Goal: Check status: Check status

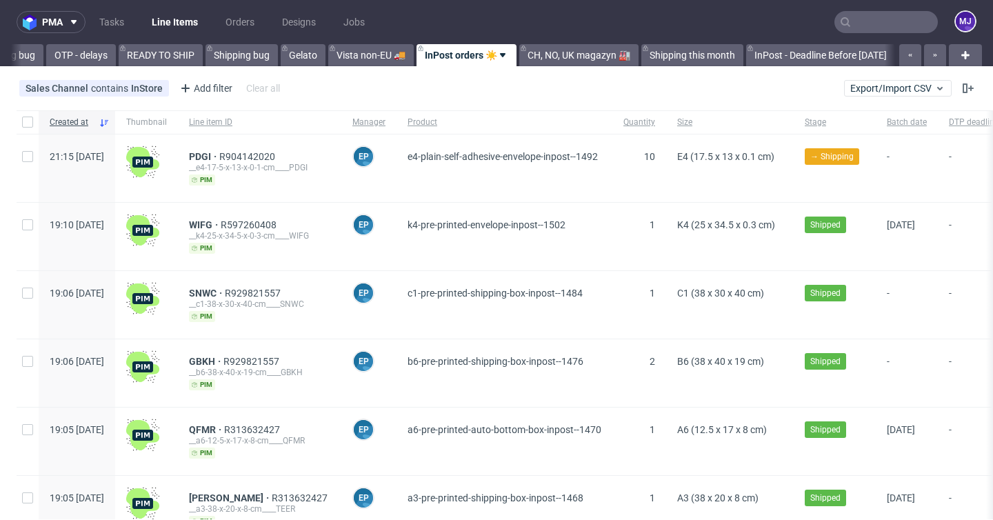
scroll to position [0, 2796]
click at [761, 191] on div "E4 (17.5 x 13 x 0.1 cm)" at bounding box center [730, 168] width 128 height 68
click at [767, 191] on div "E4 (17.5 x 13 x 0.1 cm)" at bounding box center [730, 168] width 128 height 68
click at [744, 89] on div "Sales Channel contains InStore Add filter Hide filters Clear all Export/Import …" at bounding box center [496, 88] width 993 height 33
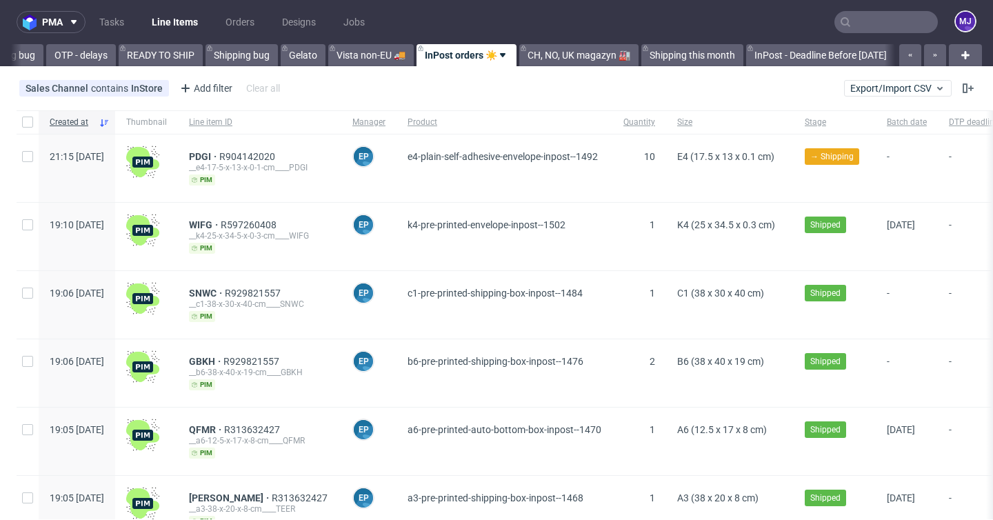
click at [359, 94] on div "Sales Channel contains InStore Add filter Hide filters Clear all Export/Import …" at bounding box center [496, 88] width 993 height 33
click at [672, 102] on div "Sales Channel contains InStore Add filter Hide filters Clear all Export/Import …" at bounding box center [496, 88] width 993 height 33
click at [714, 93] on div "Sales Channel contains InStore Add filter Hide filters Clear all Export/Import …" at bounding box center [496, 88] width 993 height 33
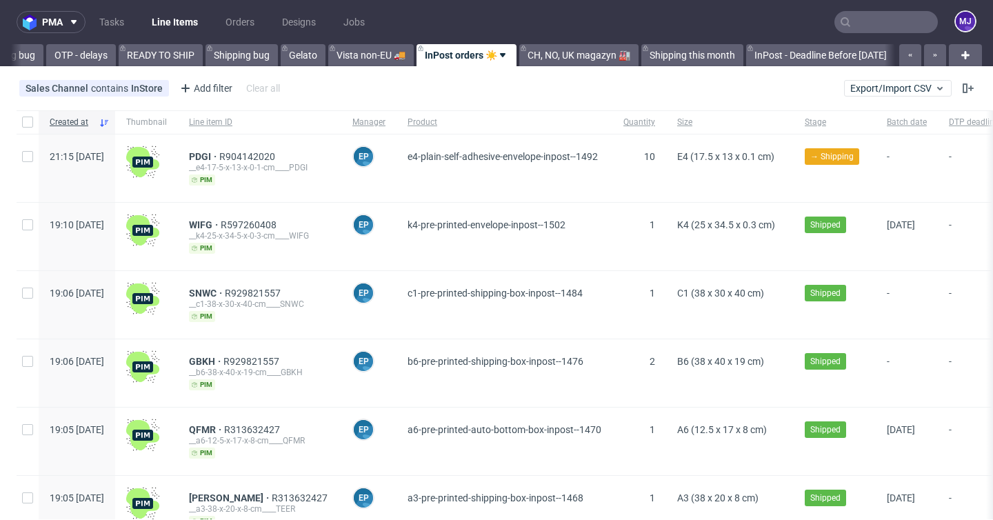
click at [714, 93] on div "Sales Channel contains InStore Add filter Hide filters Clear all Export/Import …" at bounding box center [496, 88] width 993 height 33
click at [219, 157] on span "PDGI" at bounding box center [204, 156] width 30 height 11
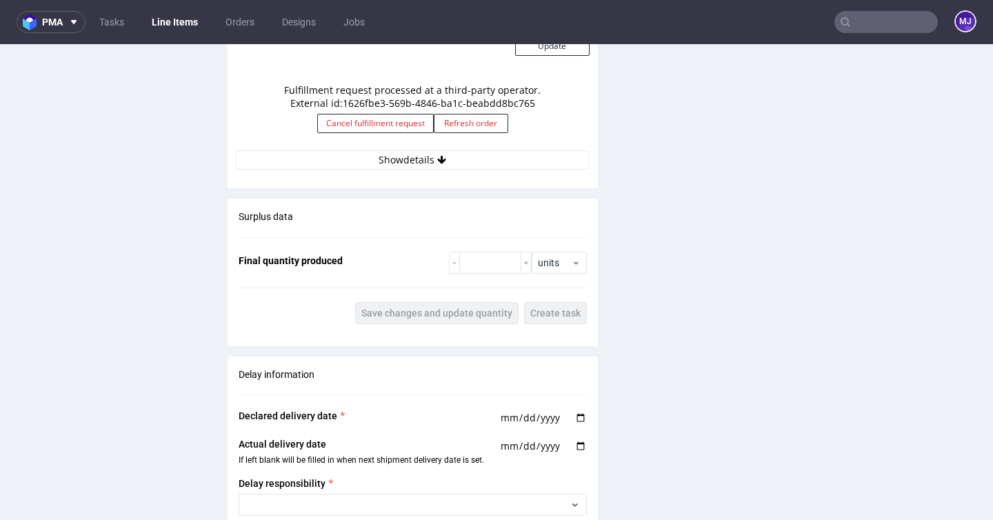
scroll to position [1249, 0]
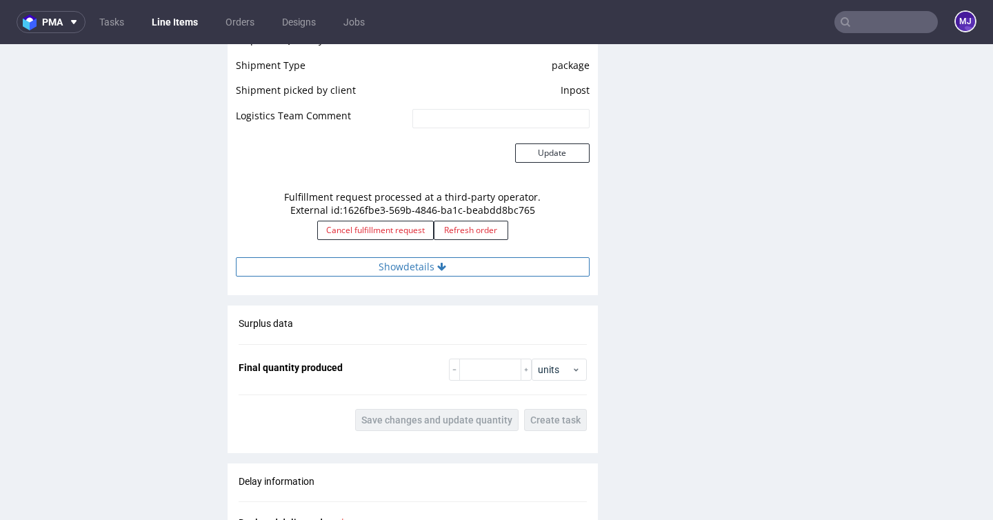
click at [441, 263] on icon at bounding box center [441, 267] width 9 height 10
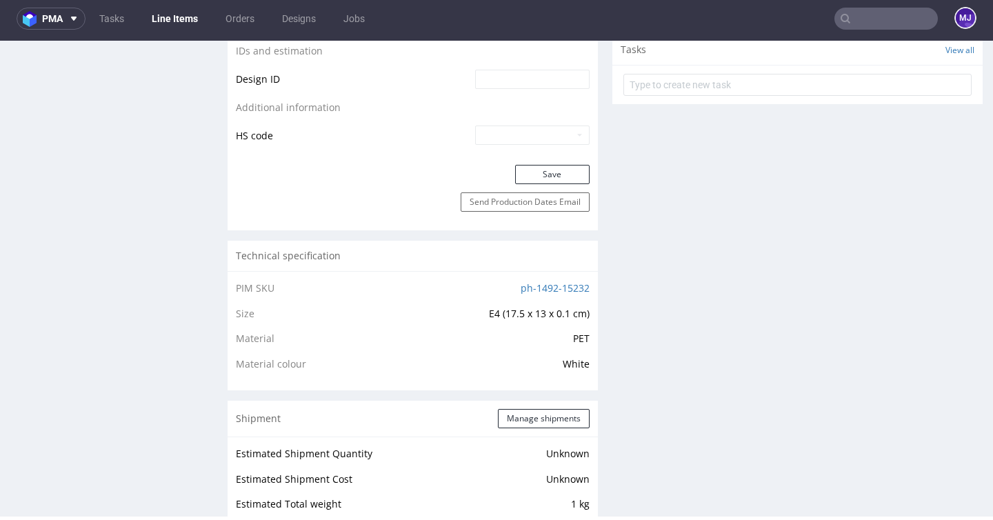
scroll to position [686, 0]
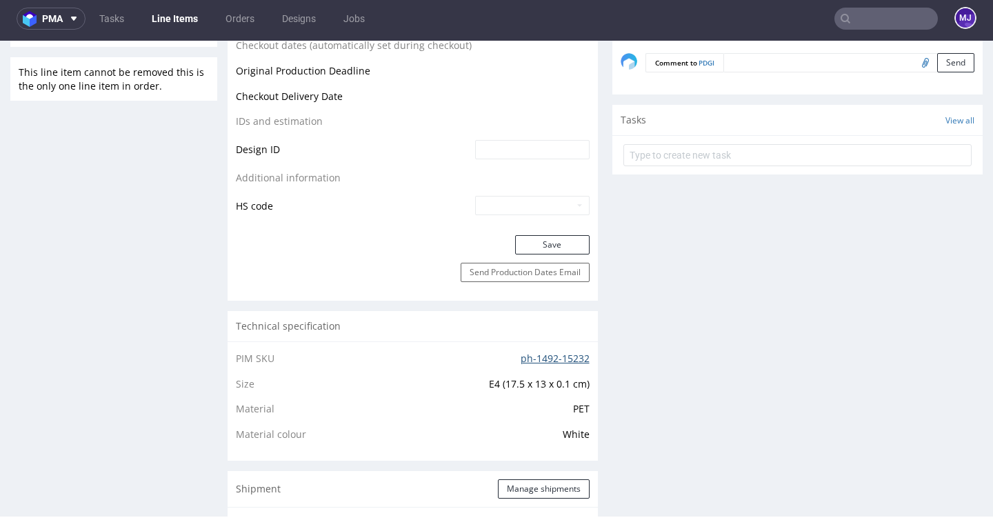
click at [527, 353] on link "ph-1492-15232" at bounding box center [555, 358] width 69 height 13
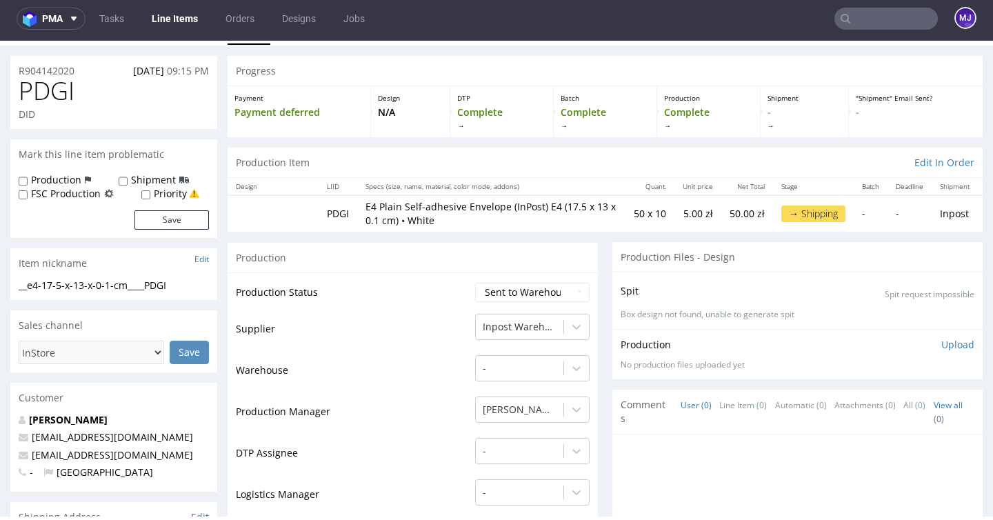
scroll to position [7, 0]
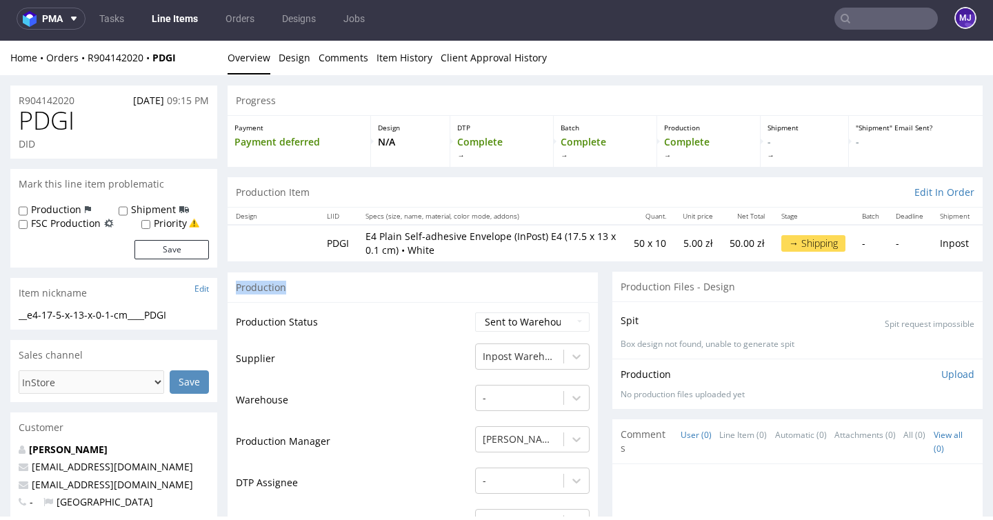
scroll to position [0, 0]
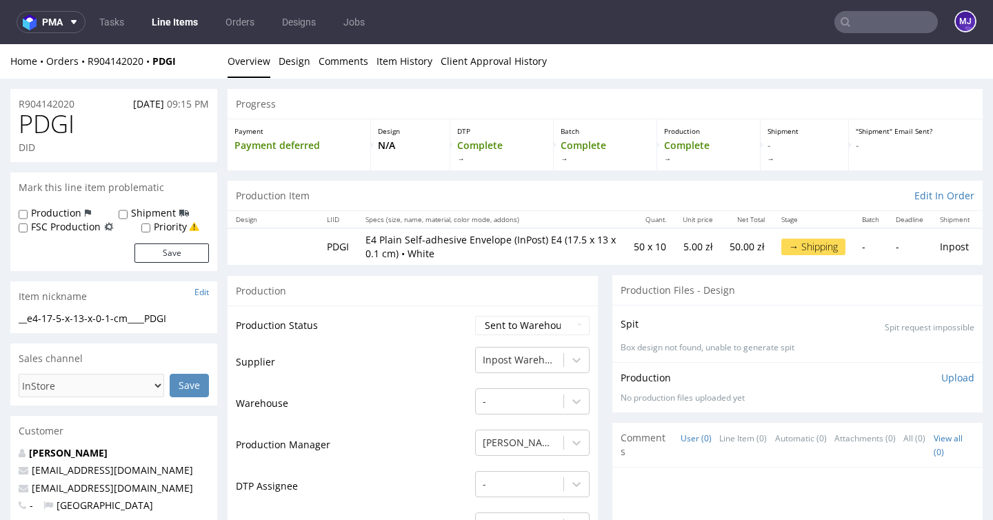
click at [580, 90] on div "Progress" at bounding box center [605, 104] width 755 height 30
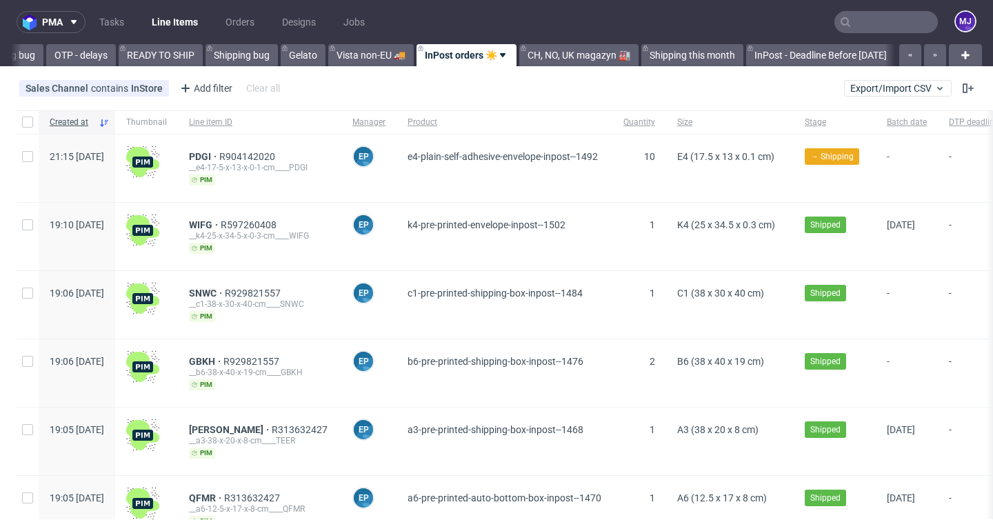
scroll to position [0, 2796]
click at [341, 179] on div "PDGI R904142020 __e4-17-5-x-13-x-0-1-cm____PDGI pim" at bounding box center [259, 168] width 163 height 68
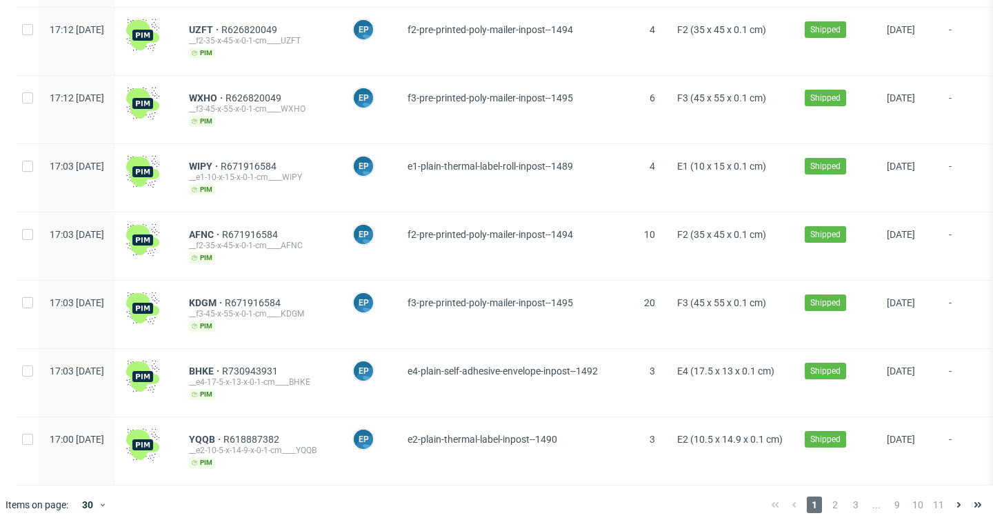
scroll to position [0, 0]
